Goal: Task Accomplishment & Management: Manage account settings

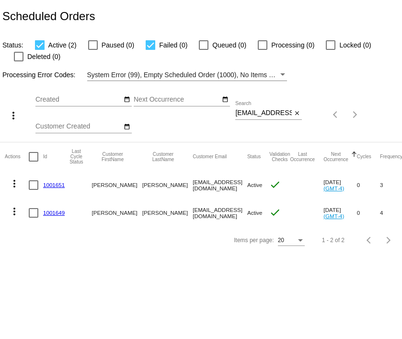
click at [246, 111] on input "[EMAIL_ADDRESS][DOMAIN_NAME]" at bounding box center [263, 113] width 57 height 8
paste input "[EMAIL_ADDRESS][PERSON_NAME]"
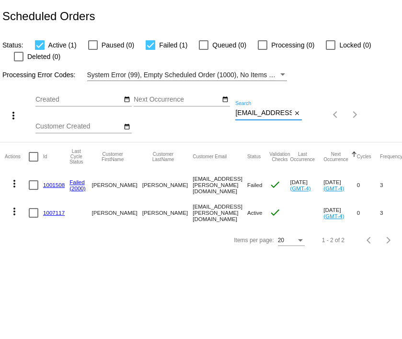
type input "[EMAIL_ADDRESS][PERSON_NAME][DOMAIN_NAME]"
click at [55, 185] on link "1001508" at bounding box center [54, 185] width 22 height 6
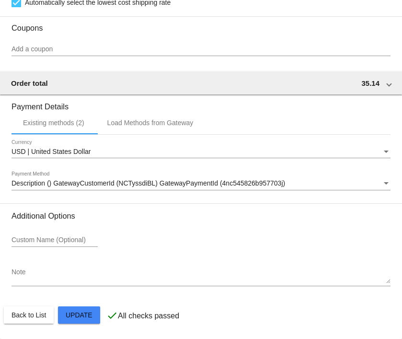
scroll to position [876, 0]
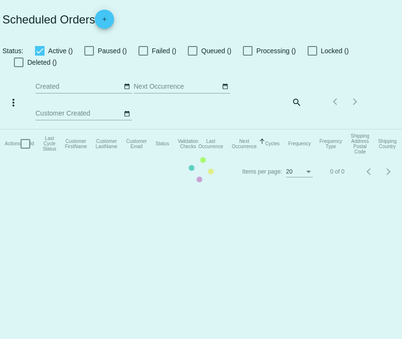
checkbox input "true"
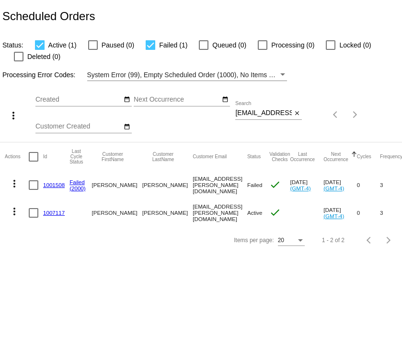
click at [47, 217] on mat-cell "1007117" at bounding box center [56, 213] width 26 height 28
click at [47, 211] on link "1007117" at bounding box center [54, 212] width 22 height 6
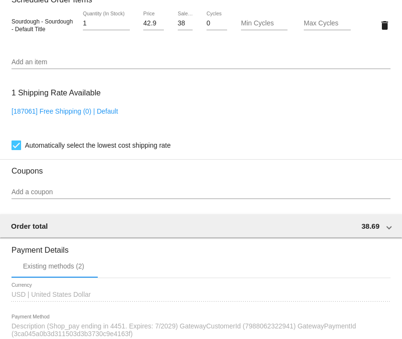
scroll to position [612, 0]
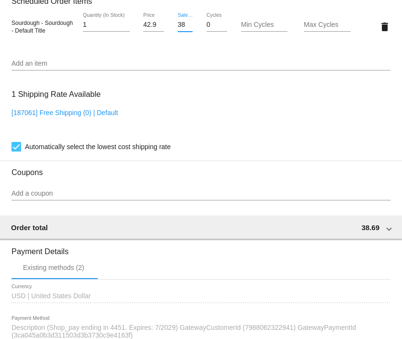
click at [179, 29] on input "38.69" at bounding box center [185, 25] width 15 height 8
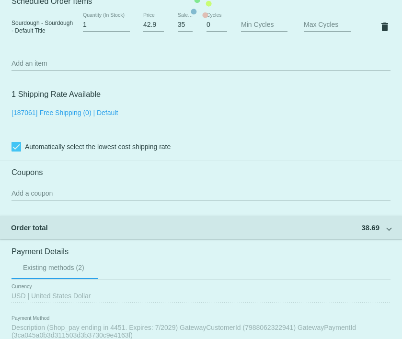
click at [234, 49] on mat-card "Customer 6147825: [PERSON_NAME] [EMAIL_ADDRESS][PERSON_NAME][DOMAIN_NAME] Custo…" at bounding box center [201, 7] width 402 height 965
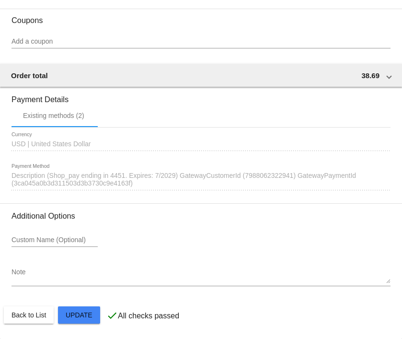
scroll to position [769, 0]
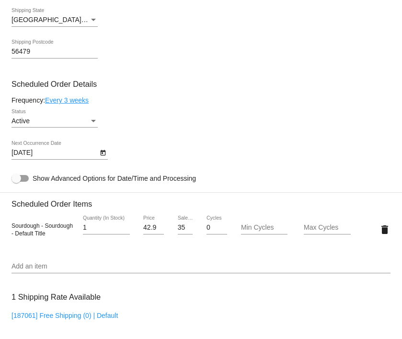
scroll to position [410, 0]
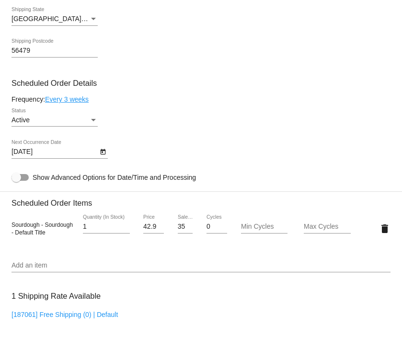
click at [183, 230] on input "35.14" at bounding box center [185, 227] width 15 height 8
type input "31.64"
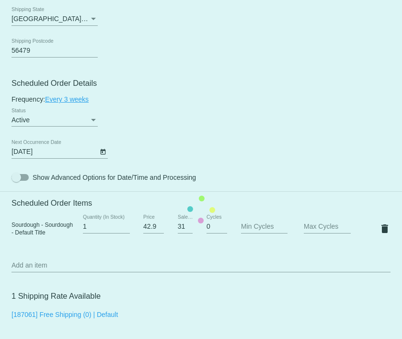
click at [266, 173] on mat-card "Customer 6147825: [PERSON_NAME] [EMAIL_ADDRESS][PERSON_NAME][DOMAIN_NAME] Custo…" at bounding box center [201, 209] width 402 height 965
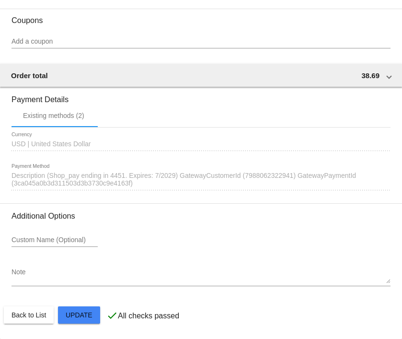
scroll to position [769, 0]
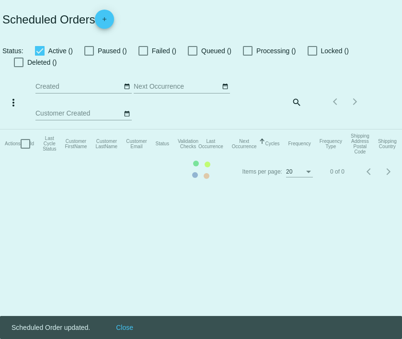
checkbox input "true"
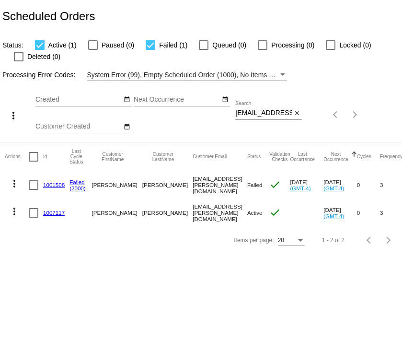
click at [59, 214] on link "1007117" at bounding box center [54, 212] width 22 height 6
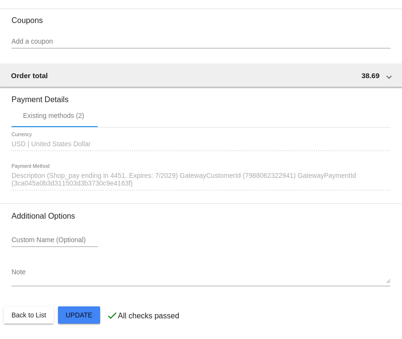
scroll to position [769, 0]
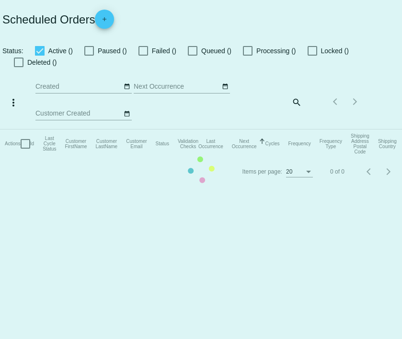
checkbox input "true"
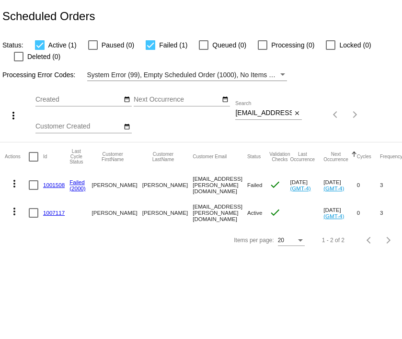
click at [15, 181] on mat-icon "more_vert" at bounding box center [14, 183] width 11 height 11
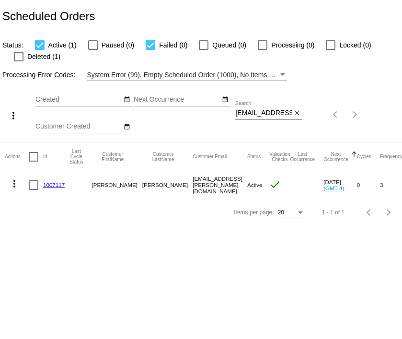
click at [273, 103] on div "tkloeckl.jimenez@gmail.com Search" at bounding box center [263, 110] width 57 height 19
click at [270, 118] on div "tkloeckl.jimenez@gmail.com Search" at bounding box center [263, 110] width 57 height 19
click at [268, 115] on input "[EMAIL_ADDRESS][PERSON_NAME][DOMAIN_NAME]" at bounding box center [263, 113] width 57 height 8
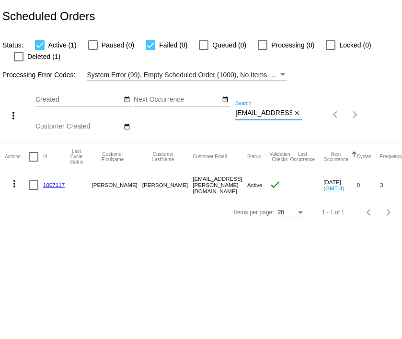
click at [268, 115] on input "[EMAIL_ADDRESS][PERSON_NAME][DOMAIN_NAME]" at bounding box center [263, 113] width 57 height 8
paste input "https://simplekneads.reamaze.com/admin/conversations/new-customer-message-on-au…"
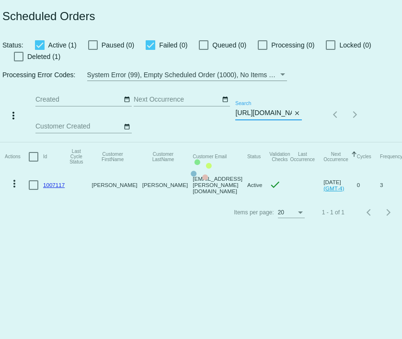
type input "https://simplekneads.reamaze.com/admin/conversations/new-customer-message-on-au…"
click at [268, 142] on mat-table "Actions Id Last Cycle Status Customer FirstName Customer LastName Customer Emai…" at bounding box center [208, 170] width 417 height 57
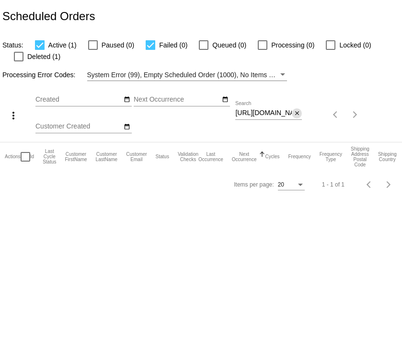
click at [298, 113] on mat-icon "close" at bounding box center [297, 114] width 7 height 8
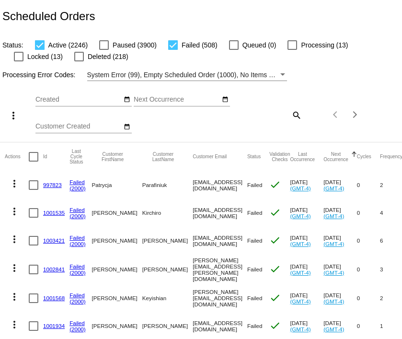
click at [294, 114] on mat-icon "search" at bounding box center [295, 114] width 11 height 15
click at [245, 115] on input "Search" at bounding box center [268, 113] width 67 height 8
paste input "I_is_a_Lonewolf@yahoo.com"
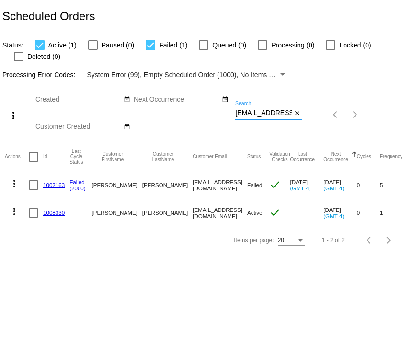
drag, startPoint x: 242, startPoint y: 115, endPoint x: 234, endPoint y: 115, distance: 8.6
click at [234, 115] on div "more_vert Aug Jan Feb Mar Apr 1" at bounding box center [201, 111] width 402 height 61
type input "I_is_a_Lonewolf@yahoo.com"
click at [192, 128] on div "Aug Jan Feb Mar Apr Su Mo" at bounding box center [135, 115] width 200 height 54
click at [14, 180] on mat-icon "more_vert" at bounding box center [14, 183] width 11 height 11
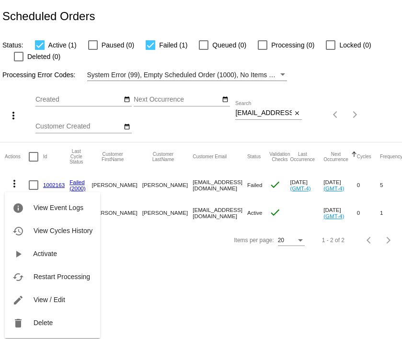
click at [53, 183] on div "info View Event Logs history View Cycles History play_arrow Activate cached Res…" at bounding box center [52, 256] width 95 height 164
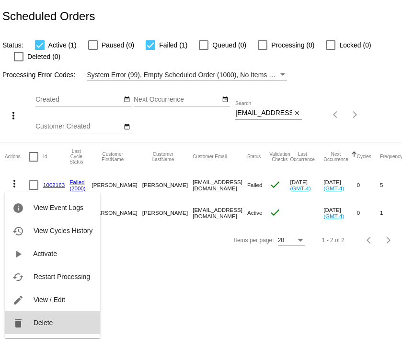
click at [34, 329] on button "delete Delete" at bounding box center [52, 322] width 95 height 23
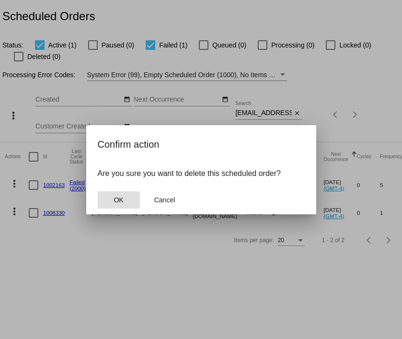
click at [119, 202] on span "OK" at bounding box center [119, 200] width 10 height 8
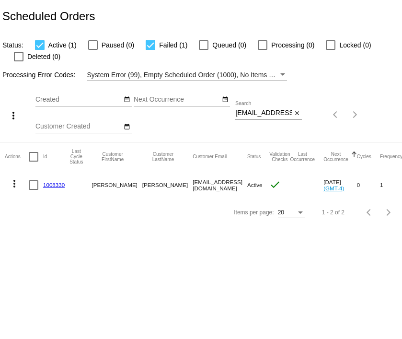
click at [53, 183] on link "1008330" at bounding box center [54, 185] width 22 height 6
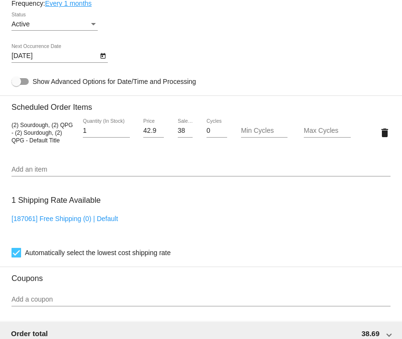
scroll to position [510, 0]
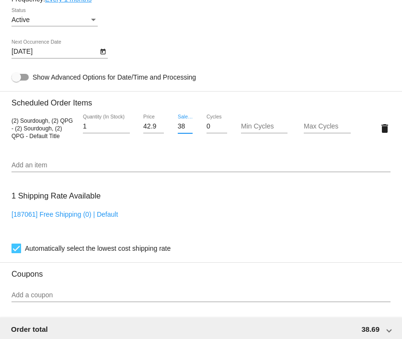
click at [183, 128] on input "38.69" at bounding box center [185, 127] width 15 height 8
type input "34.79"
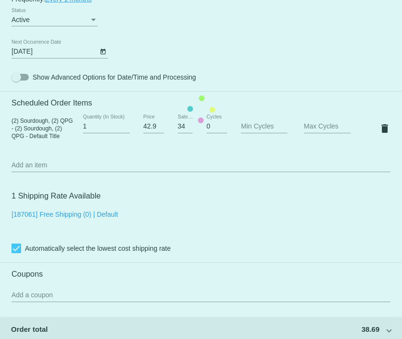
click at [251, 160] on mat-card "Customer 6187842: Michelle Brewer i_is_a_lonewolf@yahoo.com Customer Shipping E…" at bounding box center [201, 109] width 402 height 965
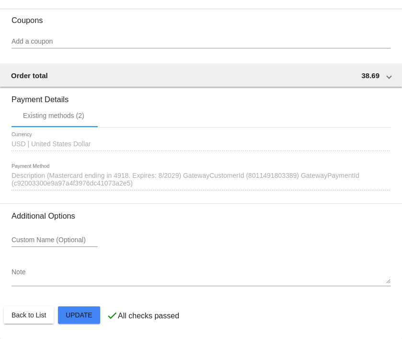
scroll to position [769, 0]
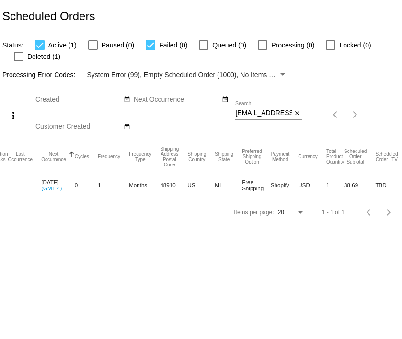
scroll to position [0, 282]
click at [240, 108] on div "I_is_a_Lonewolf@yahoo.com Search" at bounding box center [263, 110] width 57 height 19
click at [240, 112] on input "I_is_a_Lonewolf@yahoo.com" at bounding box center [263, 113] width 57 height 8
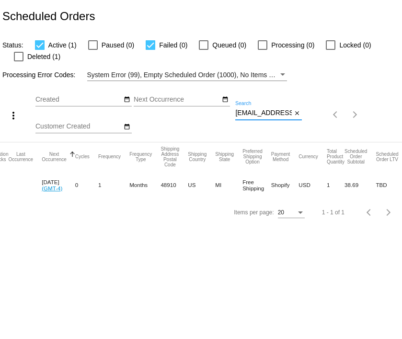
paste input "tophamle@gmail"
type input "tophamle@gmail.com"
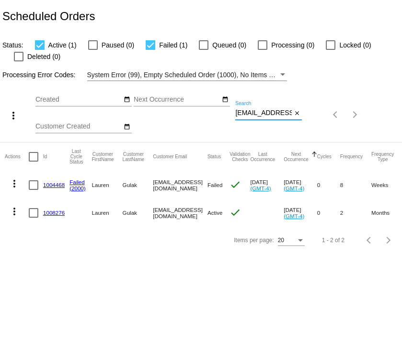
scroll to position [0, 0]
click at [11, 183] on mat-icon "more_vert" at bounding box center [14, 183] width 11 height 11
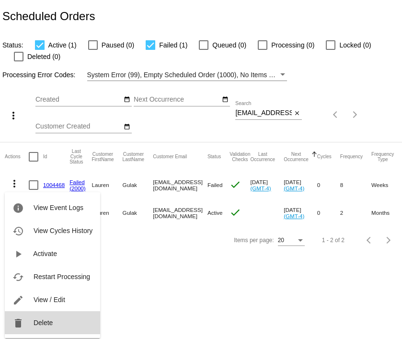
click at [33, 330] on button "delete Delete" at bounding box center [52, 322] width 95 height 23
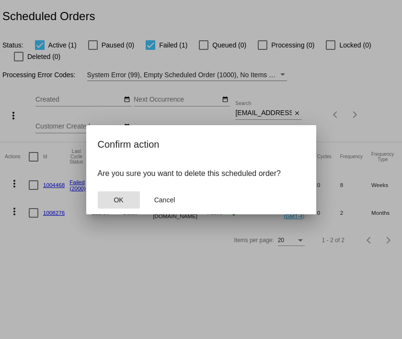
click at [106, 198] on button "OK" at bounding box center [119, 199] width 42 height 17
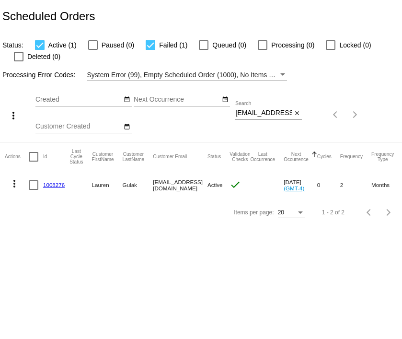
click at [52, 185] on link "1008276" at bounding box center [54, 185] width 22 height 6
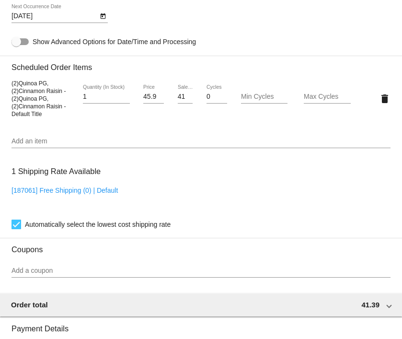
scroll to position [547, 0]
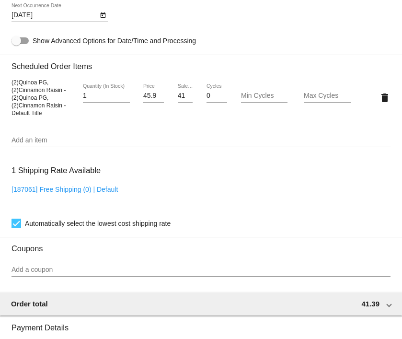
click at [179, 100] on input "41.39" at bounding box center [185, 96] width 15 height 8
drag, startPoint x: 179, startPoint y: 100, endPoint x: 161, endPoint y: 98, distance: 17.9
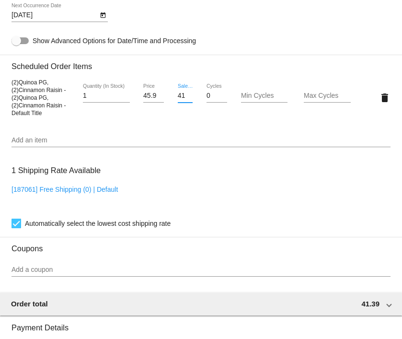
click at [161, 98] on input "45.99" at bounding box center [153, 96] width 21 height 8
click at [181, 99] on mat-card "Customer 6980826: Lauren Gulak tophamle@gmail.com Customer Shipping Enter Shipp…" at bounding box center [201, 78] width 402 height 977
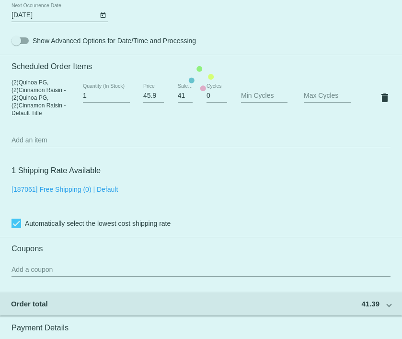
click at [181, 99] on mat-card "Customer 6980826: Lauren Gulak tophamle@gmail.com Customer Shipping Enter Shipp…" at bounding box center [201, 78] width 402 height 977
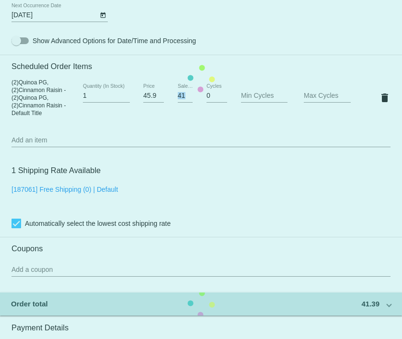
click at [181, 99] on mat-card "Customer 6980826: Lauren Gulak tophamle@gmail.com Customer Shipping Enter Shipp…" at bounding box center [201, 78] width 402 height 977
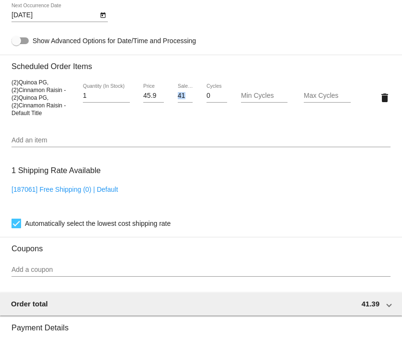
click at [176, 100] on div "41.39 Sale Price" at bounding box center [186, 97] width 32 height 27
click at [183, 99] on input "41.39" at bounding box center [185, 96] width 15 height 8
drag, startPoint x: 180, startPoint y: 100, endPoint x: 166, endPoint y: 100, distance: 13.9
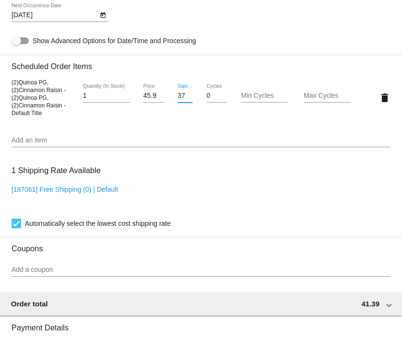
click at [166, 100] on div "(2)Quinoa PG,(2)Cinnamon Raisin - (2)Quinoa PG,(2)Cinnamon Raisin - Default Tit…" at bounding box center [200, 97] width 379 height 38
type input "37.25"
click at [185, 123] on mat-card "Customer 6980826: Lauren Gulak tophamle@gmail.com Customer Shipping Enter Shipp…" at bounding box center [201, 78] width 402 height 977
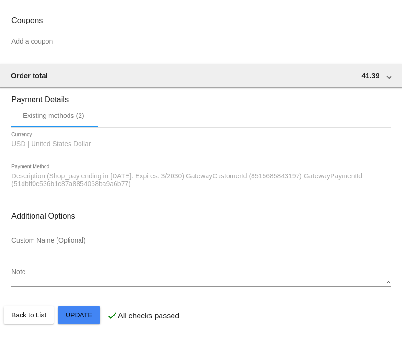
scroll to position [780, 0]
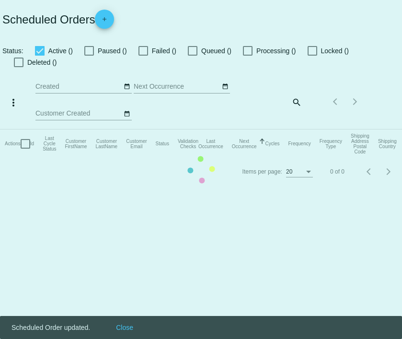
checkbox input "true"
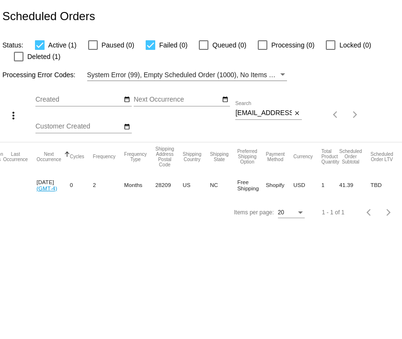
scroll to position [0, 265]
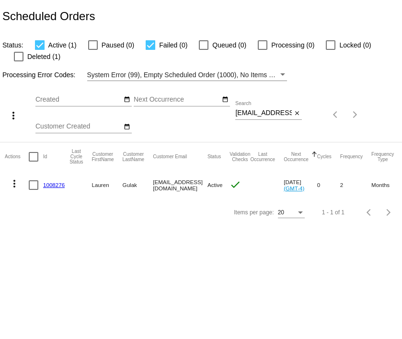
click at [50, 190] on mat-cell "1008276" at bounding box center [56, 185] width 26 height 28
click at [49, 184] on link "1008276" at bounding box center [54, 185] width 22 height 6
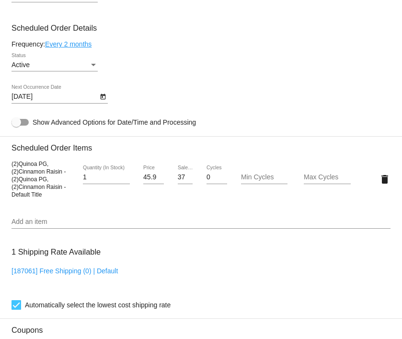
scroll to position [466, 0]
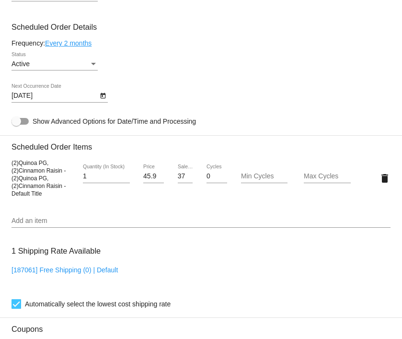
click at [176, 177] on div "37.25 Sale Price" at bounding box center [186, 177] width 32 height 27
click at [180, 180] on input "37.25" at bounding box center [185, 176] width 15 height 8
drag, startPoint x: 181, startPoint y: 182, endPoint x: 197, endPoint y: 183, distance: 15.9
click at [197, 183] on div "37.25 Sale Price" at bounding box center [186, 177] width 32 height 27
click at [189, 223] on mat-card "Customer 6980826: [PERSON_NAME] [EMAIL_ADDRESS][DOMAIN_NAME] Customer Shipping …" at bounding box center [201, 159] width 402 height 977
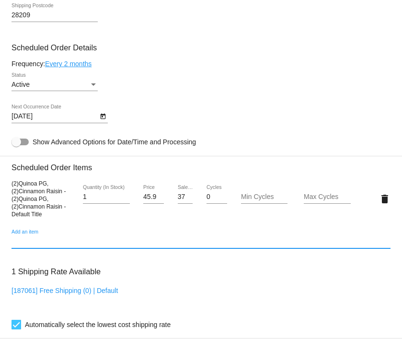
scroll to position [447, 0]
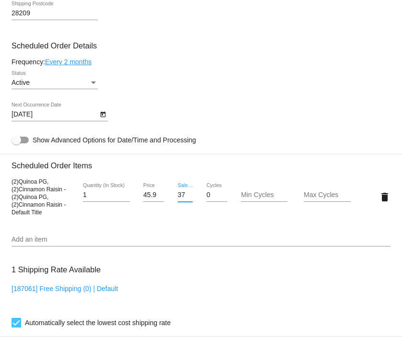
click at [180, 199] on input "37.25" at bounding box center [185, 195] width 15 height 8
drag, startPoint x: 182, startPoint y: 200, endPoint x: 209, endPoint y: 199, distance: 26.9
click at [209, 199] on div "(2)Quinoa PG,(2)Cinnamon Raisin - (2)Quinoa PG,(2)Cinnamon Raisin - Default Tit…" at bounding box center [200, 196] width 379 height 38
click at [217, 176] on mat-card "Customer 6980826: Lauren Gulak tophamle@gmail.com Customer Shipping Enter Shipp…" at bounding box center [201, 178] width 402 height 977
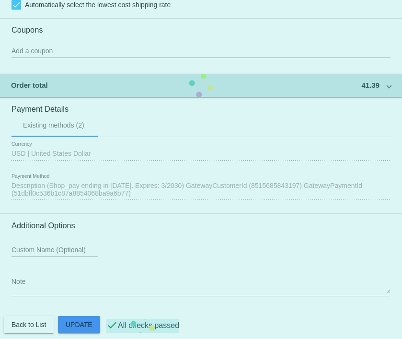
scroll to position [780, 0]
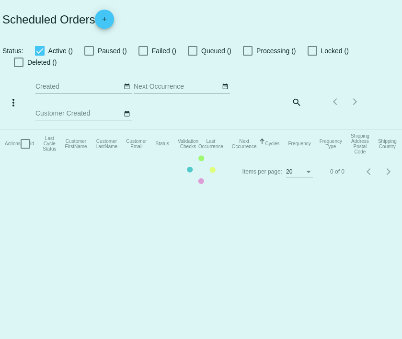
checkbox input "true"
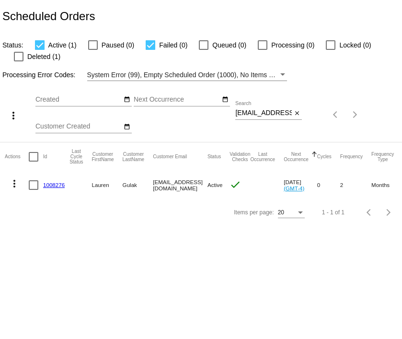
click at [244, 109] on div "tophamle@gmail.com Search" at bounding box center [263, 110] width 57 height 19
click at [245, 115] on input "tophamle@gmail.com" at bounding box center [263, 113] width 57 height 8
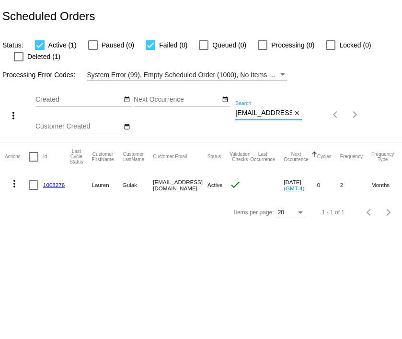
paste input "candacemeehan@ao"
type input "candacemeehan@aol.com"
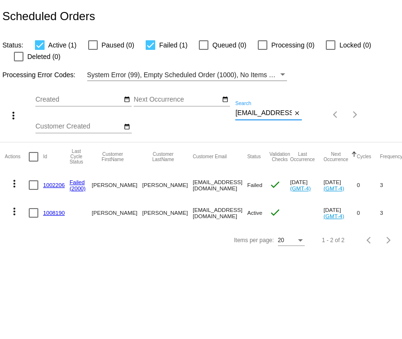
click at [11, 181] on mat-icon "more_vert" at bounding box center [14, 183] width 11 height 11
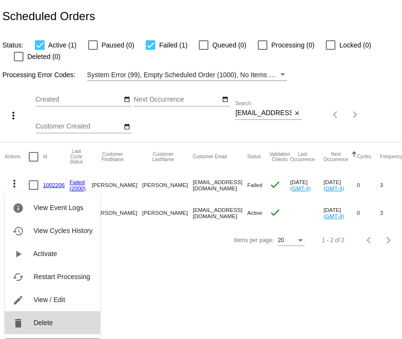
click at [37, 321] on span "Delete" at bounding box center [43, 323] width 19 height 8
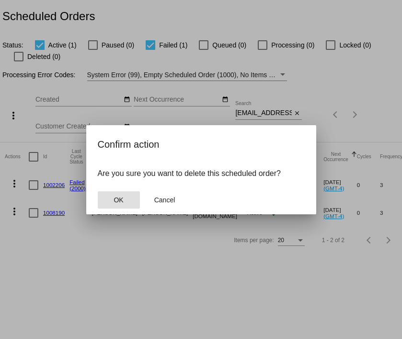
click at [107, 199] on button "OK" at bounding box center [119, 199] width 42 height 17
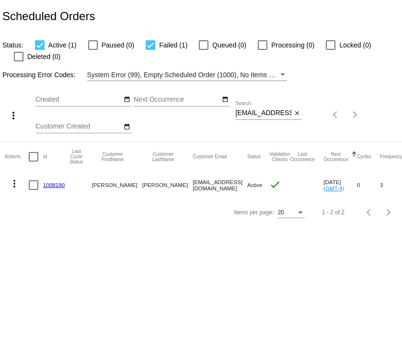
click at [50, 184] on link "1008190" at bounding box center [54, 185] width 22 height 6
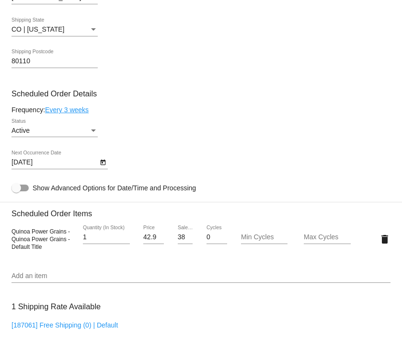
scroll to position [399, 0]
click at [178, 241] on input "38.69" at bounding box center [185, 238] width 15 height 8
type input "34.79"
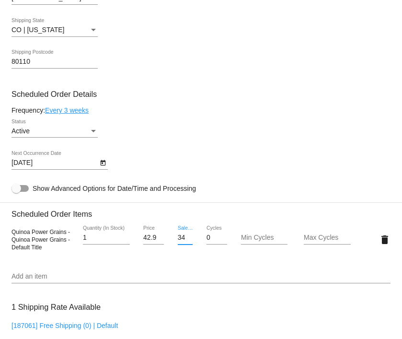
click at [187, 282] on mat-card "Customer 6138403: Candace Meehan candacemeehan@aol.com Customer Shipping Enter …" at bounding box center [201, 220] width 402 height 965
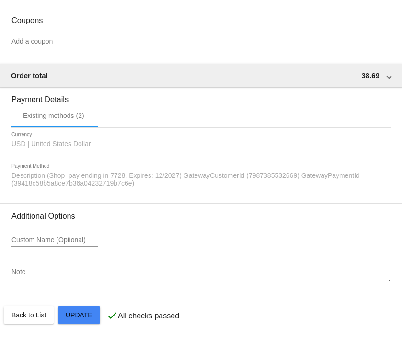
scroll to position [769, 0]
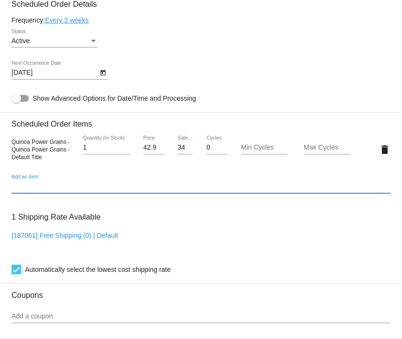
scroll to position [470, 0]
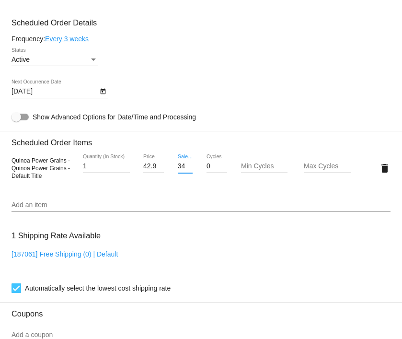
click at [182, 170] on input "34.79" at bounding box center [185, 166] width 15 height 8
drag, startPoint x: 182, startPoint y: 170, endPoint x: 197, endPoint y: 174, distance: 15.9
click at [197, 174] on div "34.79 Sale Price" at bounding box center [186, 167] width 32 height 27
click at [192, 196] on mat-card "Customer 6138403: Candace Meehan candacemeehan@aol.com Customer Shipping Enter …" at bounding box center [201, 149] width 402 height 965
